Goal: Task Accomplishment & Management: Manage account settings

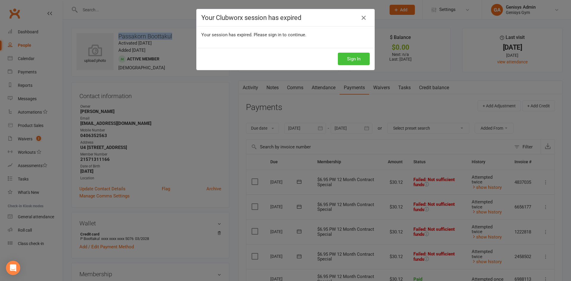
click at [356, 56] on button "Sign In" at bounding box center [354, 59] width 32 height 12
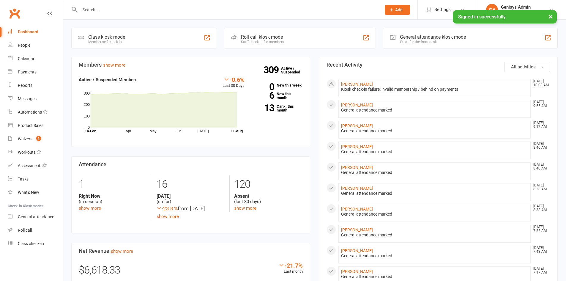
click at [128, 7] on input "text" at bounding box center [227, 10] width 299 height 8
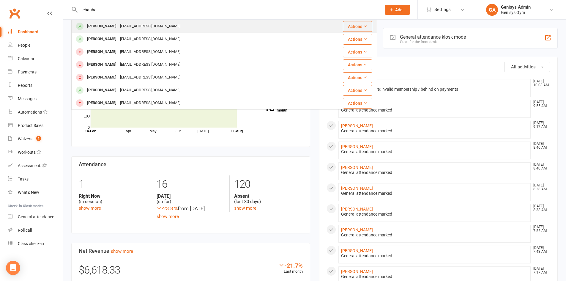
type input "chauha"
click at [113, 28] on div "Savir Chauhan" at bounding box center [101, 26] width 33 height 9
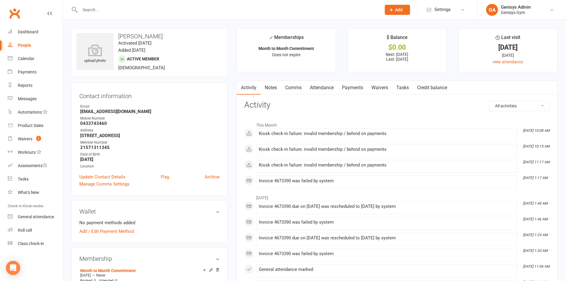
click at [345, 87] on link "Payments" at bounding box center [352, 88] width 29 height 14
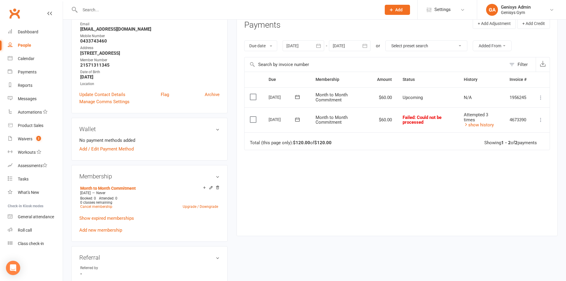
scroll to position [89, 0]
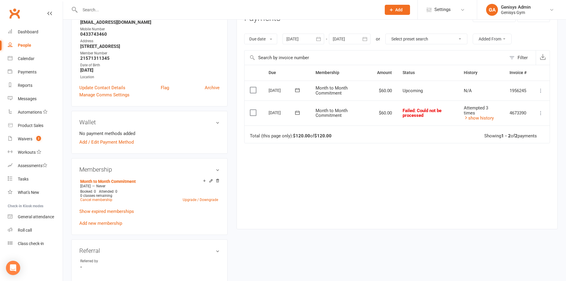
click at [297, 37] on div at bounding box center [304, 39] width 42 height 11
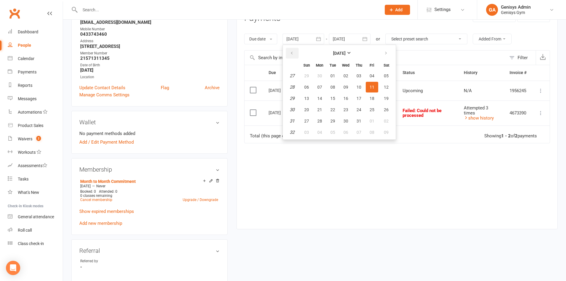
click at [295, 53] on button "button" at bounding box center [292, 53] width 13 height 11
click at [294, 53] on icon "button" at bounding box center [292, 53] width 4 height 5
click at [317, 87] on button "07" at bounding box center [320, 87] width 12 height 11
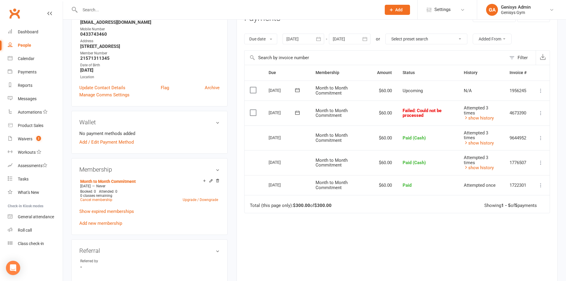
click at [540, 112] on icon at bounding box center [541, 113] width 6 height 6
click at [523, 139] on link "Mark as Paid (POS)" at bounding box center [514, 136] width 59 height 12
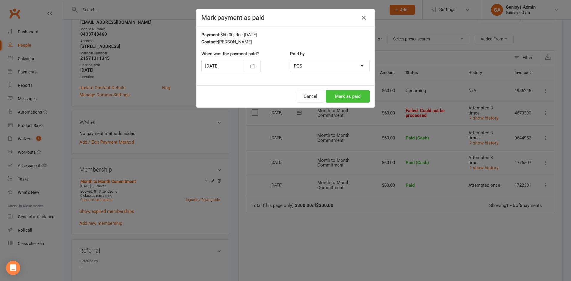
click at [347, 94] on button "Mark as paid" at bounding box center [347, 96] width 44 height 12
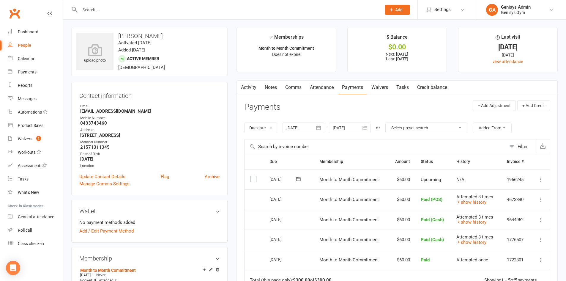
scroll to position [0, 0]
click at [293, 128] on div at bounding box center [304, 128] width 42 height 11
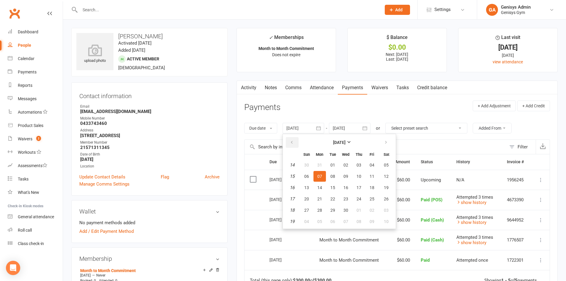
click at [293, 144] on icon "button" at bounding box center [292, 142] width 4 height 5
click at [294, 144] on icon "button" at bounding box center [292, 142] width 4 height 5
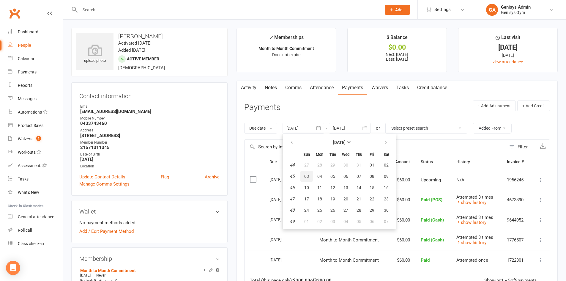
click at [308, 175] on span "03" at bounding box center [306, 176] width 5 height 5
type input "03 Nov 2024"
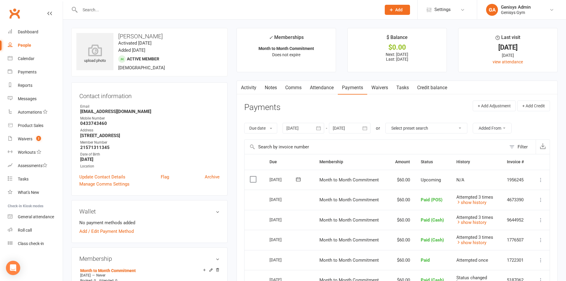
click at [94, 6] on input "text" at bounding box center [227, 10] width 299 height 8
type input "tom ha"
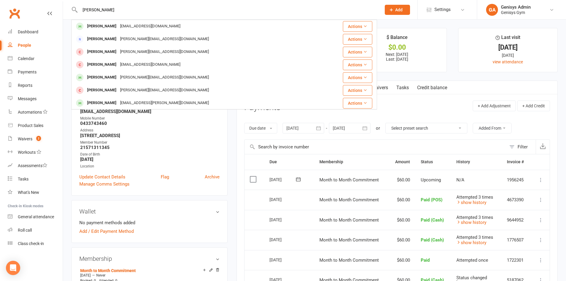
drag, startPoint x: 126, startPoint y: 10, endPoint x: 54, endPoint y: 16, distance: 71.9
click at [54, 1] on header "tom ha Tom Halyard thomashalyard@gmail.com Actions Marsha Tepuia marsha.t@hotma…" at bounding box center [283, 1] width 566 height 0
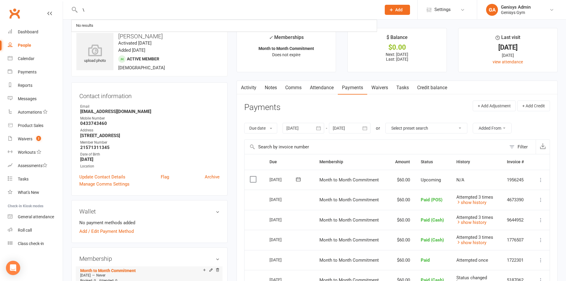
type input "\"
click at [29, 138] on div "Waivers" at bounding box center [25, 138] width 15 height 5
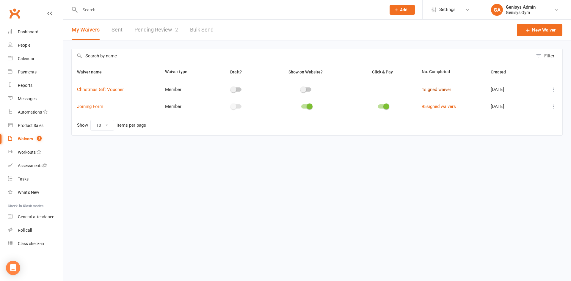
click at [426, 89] on link "1 signed waiver" at bounding box center [435, 89] width 29 height 5
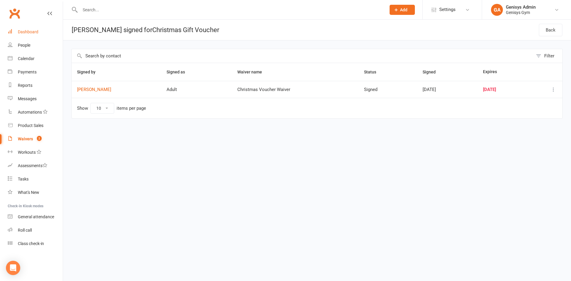
click at [45, 26] on link "Dashboard" at bounding box center [35, 31] width 55 height 13
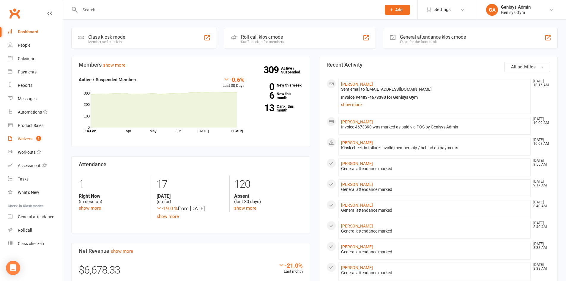
click at [28, 137] on div "Waivers" at bounding box center [25, 138] width 15 height 5
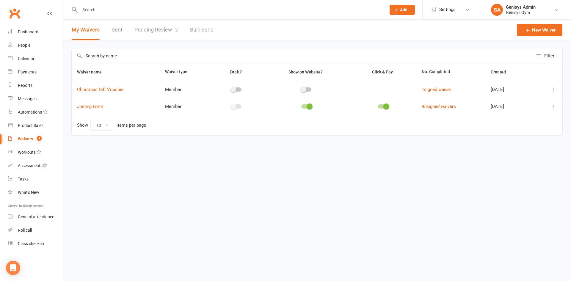
click at [152, 28] on link "Pending Review 2" at bounding box center [156, 30] width 44 height 21
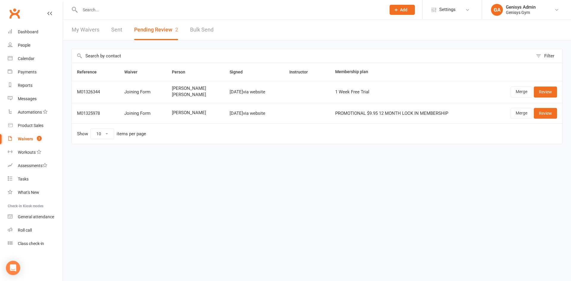
click at [183, 87] on span "Julie Georges" at bounding box center [195, 88] width 47 height 5
click at [544, 92] on link "Review" at bounding box center [544, 91] width 23 height 11
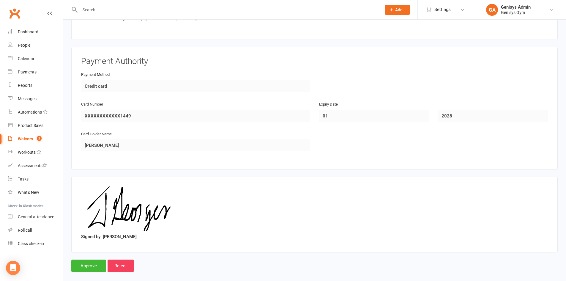
scroll to position [647, 0]
